Goal: Task Accomplishment & Management: Manage account settings

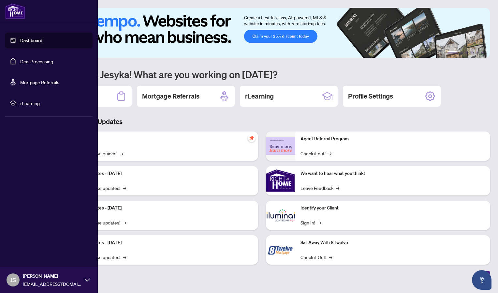
click at [20, 59] on link "Deal Processing" at bounding box center [36, 61] width 33 height 6
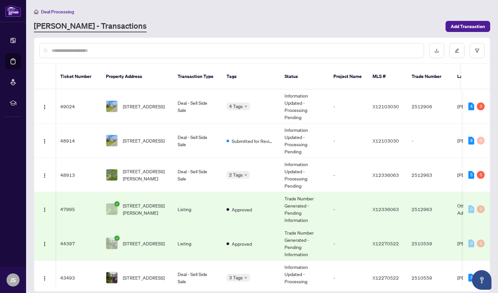
scroll to position [0, 46]
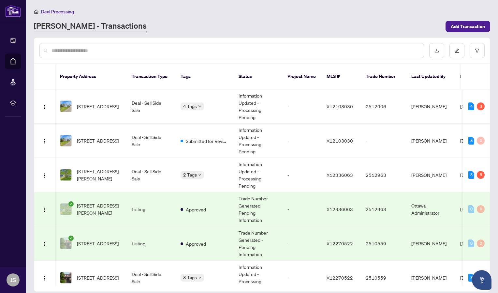
drag, startPoint x: 487, startPoint y: 90, endPoint x: 489, endPoint y: 113, distance: 22.9
click at [489, 113] on div "49024 [STREET_ADDRESS] Deal - Sell Side Sale 4 Tags Information Updated - Proce…" at bounding box center [262, 187] width 456 height 197
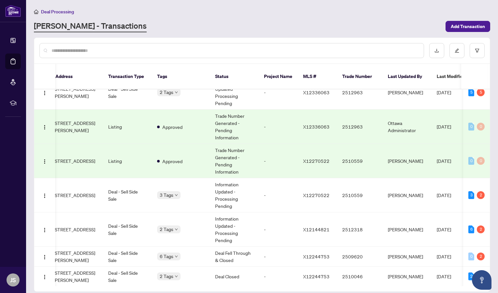
scroll to position [99, 69]
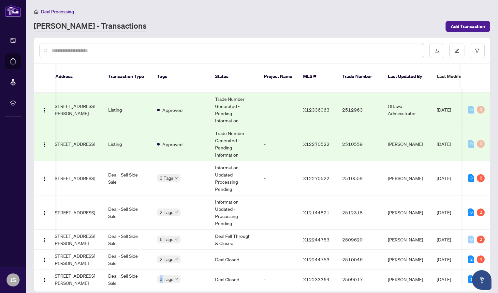
drag, startPoint x: 163, startPoint y: 279, endPoint x: 154, endPoint y: 278, distance: 8.5
click at [154, 278] on div "Ticket Number Property Address Transaction Type Tags Status Project Name MLS # …" at bounding box center [262, 177] width 456 height 227
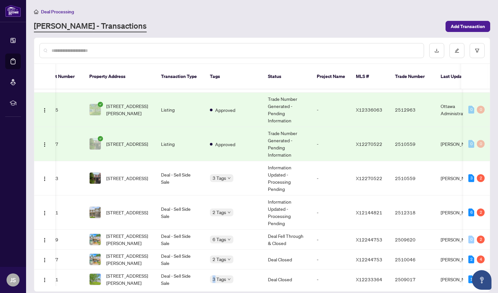
scroll to position [0, 0]
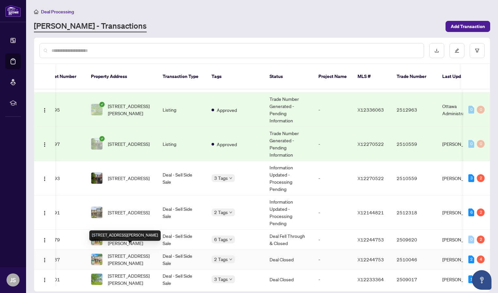
click at [121, 252] on span "[STREET_ADDRESS][PERSON_NAME]" at bounding box center [130, 259] width 44 height 14
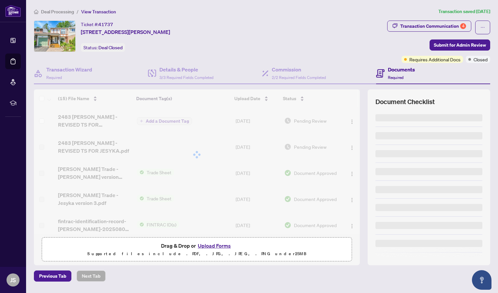
click at [224, 247] on button "Upload Forms" at bounding box center [214, 245] width 37 height 8
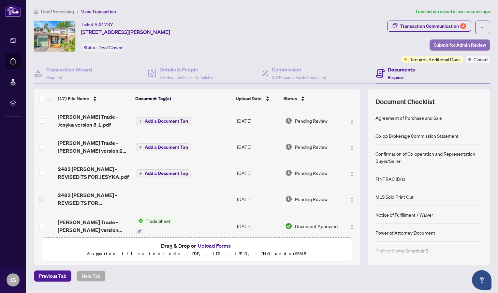
click at [470, 45] on span "Submit for Admin Review" at bounding box center [460, 45] width 52 height 10
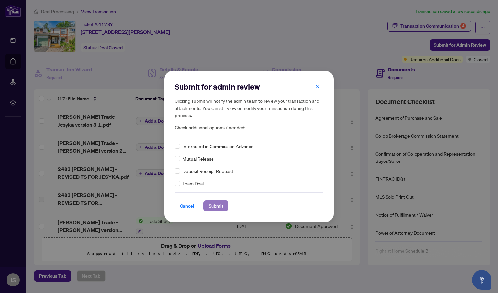
click at [216, 206] on span "Submit" at bounding box center [216, 205] width 15 height 10
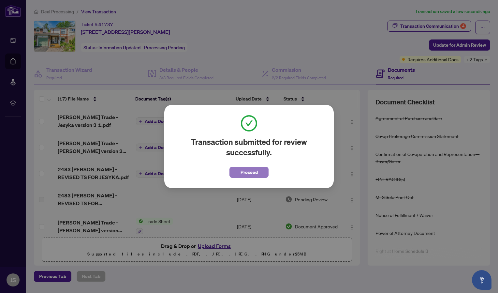
click at [249, 174] on span "Proceed" at bounding box center [249, 172] width 17 height 10
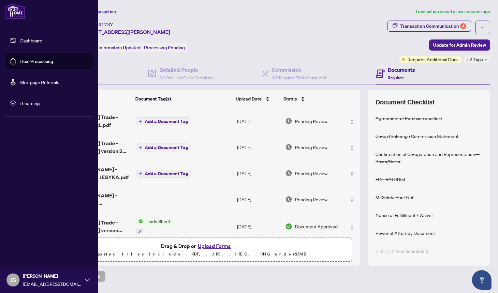
click at [20, 42] on link "Dashboard" at bounding box center [31, 40] width 22 height 6
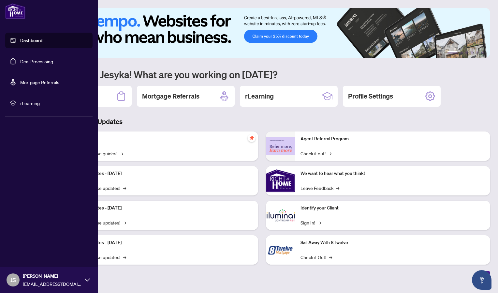
click at [20, 62] on link "Deal Processing" at bounding box center [36, 61] width 33 height 6
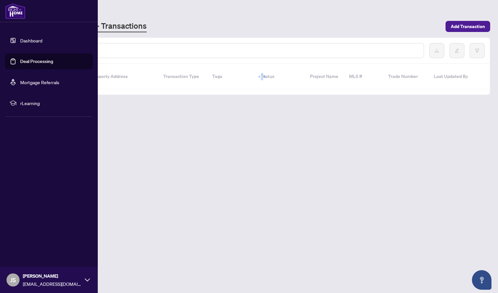
click at [20, 42] on link "Dashboard" at bounding box center [31, 40] width 22 height 6
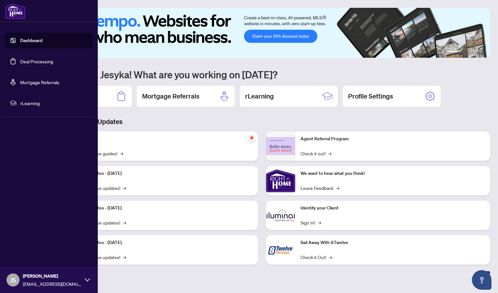
click at [22, 61] on link "Deal Processing" at bounding box center [36, 61] width 33 height 6
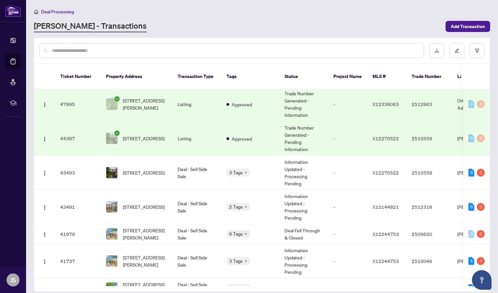
scroll to position [113, 0]
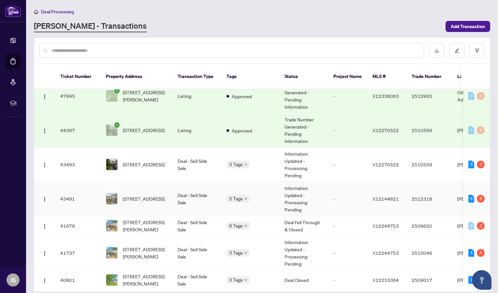
click at [129, 182] on td "[STREET_ADDRESS]" at bounding box center [137, 199] width 72 height 34
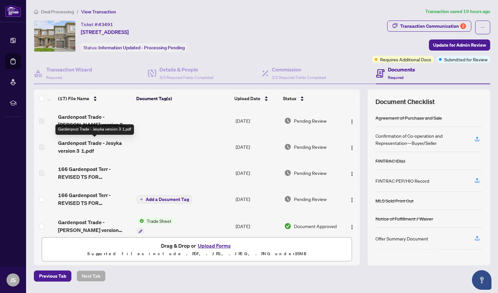
click at [90, 149] on span "Gardenpost Trade - Jesyka version 3 1.pdf" at bounding box center [95, 147] width 74 height 16
click at [114, 146] on span "Gardenpost Trade - Jesyka version 3 1.pdf" at bounding box center [95, 147] width 74 height 16
click at [103, 143] on span "Gardenpost Trade - Jesyka version 3 1.pdf" at bounding box center [95, 147] width 74 height 16
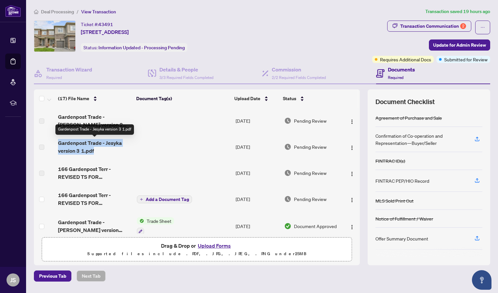
click at [103, 143] on span "Gardenpost Trade - Jesyka version 3 1.pdf" at bounding box center [95, 147] width 74 height 16
click at [80, 148] on span "Gardenpost Trade - Jesyka version 3 1.pdf" at bounding box center [95, 147] width 74 height 16
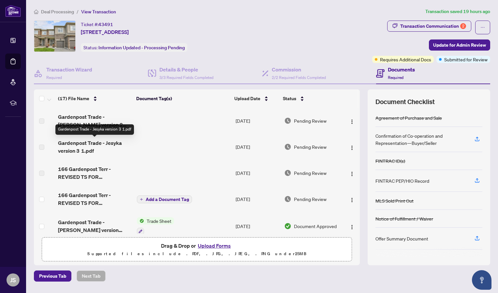
drag, startPoint x: 80, startPoint y: 148, endPoint x: 80, endPoint y: 114, distance: 33.6
click at [80, 114] on span "Gardenpost Trade - [PERSON_NAME] version 2 1.pdf" at bounding box center [95, 121] width 74 height 16
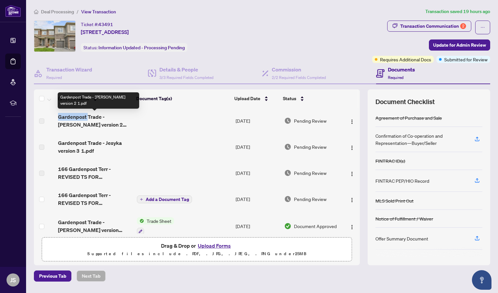
click at [80, 114] on span "Gardenpost Trade - [PERSON_NAME] version 2 1.pdf" at bounding box center [95, 121] width 74 height 16
drag, startPoint x: 80, startPoint y: 114, endPoint x: 90, endPoint y: 150, distance: 37.0
click at [90, 150] on span "Gardenpost Trade - Jesyka version 3 1.pdf" at bounding box center [95, 147] width 74 height 16
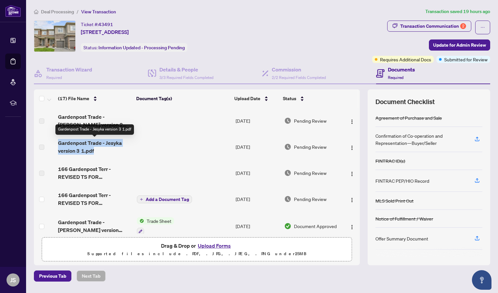
click at [90, 150] on span "Gardenpost Trade - Jesyka version 3 1.pdf" at bounding box center [95, 147] width 74 height 16
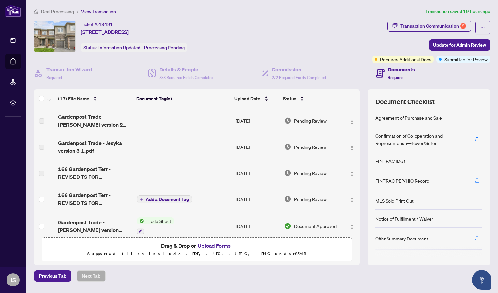
drag, startPoint x: 90, startPoint y: 150, endPoint x: 89, endPoint y: 177, distance: 26.7
click at [89, 177] on span "166 Gardenpost Terr - REVISED TS FOR [PERSON_NAME].pdf" at bounding box center [95, 173] width 74 height 16
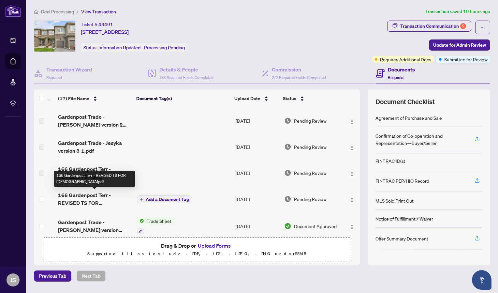
click at [92, 201] on span "166 Gardenpost Terr - REVISED TS FOR [DEMOGRAPHIC_DATA]pdf" at bounding box center [95, 199] width 74 height 16
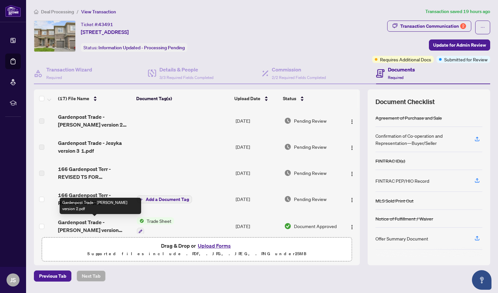
drag, startPoint x: 97, startPoint y: 226, endPoint x: 75, endPoint y: 193, distance: 39.7
click at [75, 193] on span "166 Gardenpost Terr - REVISED TS FOR [DEMOGRAPHIC_DATA]pdf" at bounding box center [95, 199] width 74 height 16
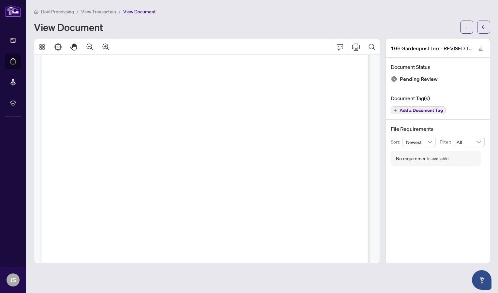
scroll to position [191, 0]
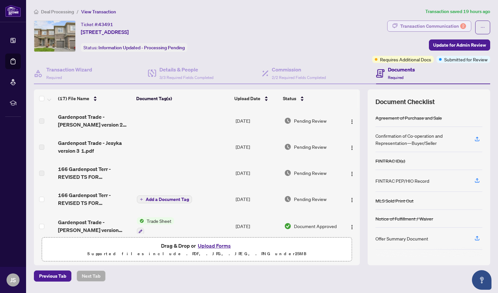
click at [430, 25] on div "Transaction Communication 2" at bounding box center [433, 26] width 66 height 10
type textarea "**********"
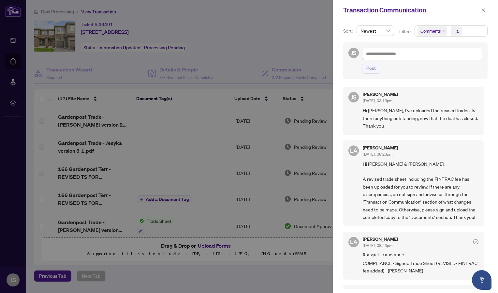
click at [265, 88] on div at bounding box center [249, 146] width 498 height 293
click at [482, 10] on icon "close" at bounding box center [483, 10] width 5 height 5
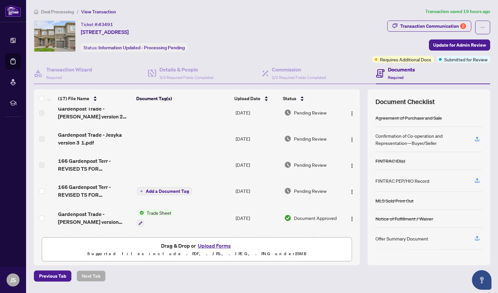
scroll to position [10, 0]
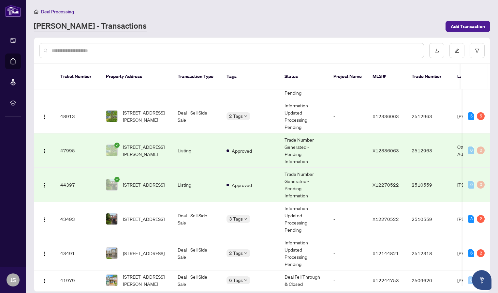
scroll to position [91, 0]
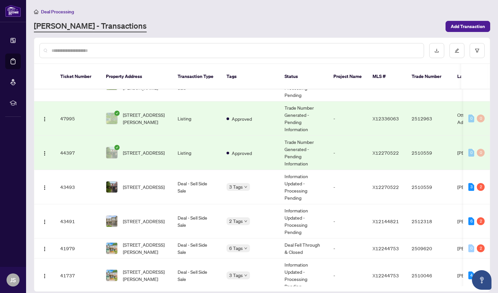
click at [490, 117] on main "Deal Processing [PERSON_NAME] - Transactions Add Transaction Ticket Number Prop…" at bounding box center [262, 146] width 472 height 293
click at [159, 183] on span "[STREET_ADDRESS]" at bounding box center [144, 186] width 42 height 7
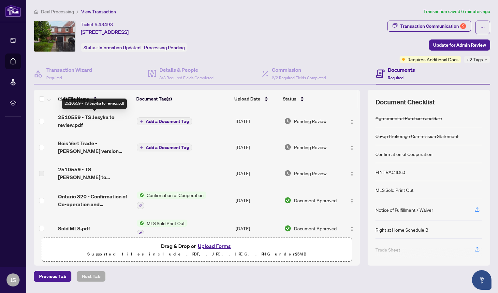
click at [75, 117] on span "2510559 - TS Jesyka to review.pdf" at bounding box center [95, 121] width 74 height 16
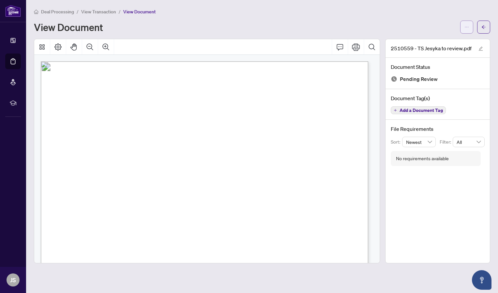
click at [468, 28] on icon "ellipsis" at bounding box center [467, 27] width 5 height 5
drag, startPoint x: 423, startPoint y: 46, endPoint x: 427, endPoint y: 41, distance: 6.5
click at [427, 41] on ul "Download Manage Document Tags Rename Archive" at bounding box center [443, 57] width 60 height 44
click at [427, 41] on span "Download" at bounding box center [444, 40] width 50 height 7
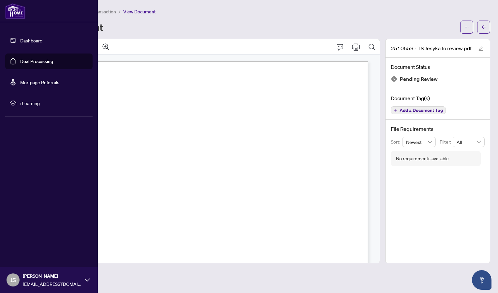
click at [11, 281] on span "JS" at bounding box center [13, 279] width 6 height 9
click at [30, 239] on span "Logout" at bounding box center [26, 241] width 15 height 10
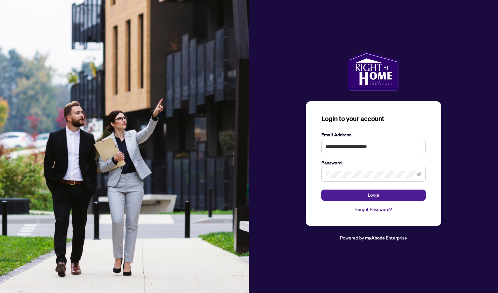
click at [351, 139] on div "**********" at bounding box center [373, 142] width 104 height 23
click at [351, 147] on input "**********" at bounding box center [373, 146] width 104 height 15
type input "**********"
click at [350, 193] on button "Login" at bounding box center [373, 194] width 104 height 11
